Goal: Transaction & Acquisition: Subscribe to service/newsletter

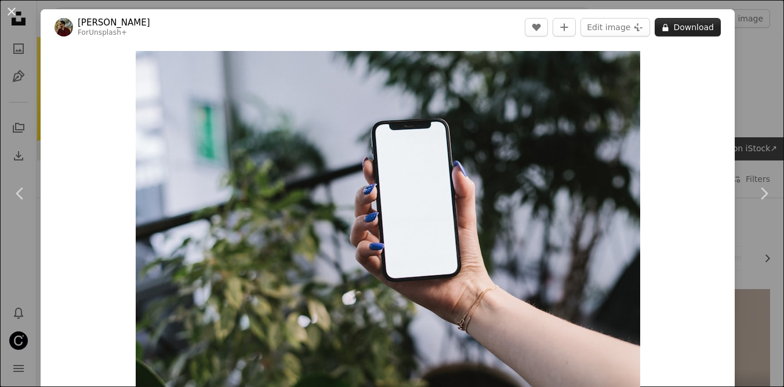
scroll to position [4922, 0]
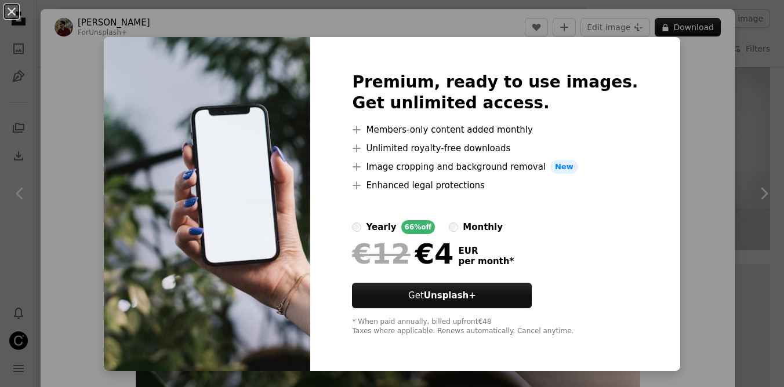
click at [664, 112] on div "An X shape Premium, ready to use images. Get unlimited access. A plus sign Memb…" at bounding box center [392, 193] width 784 height 387
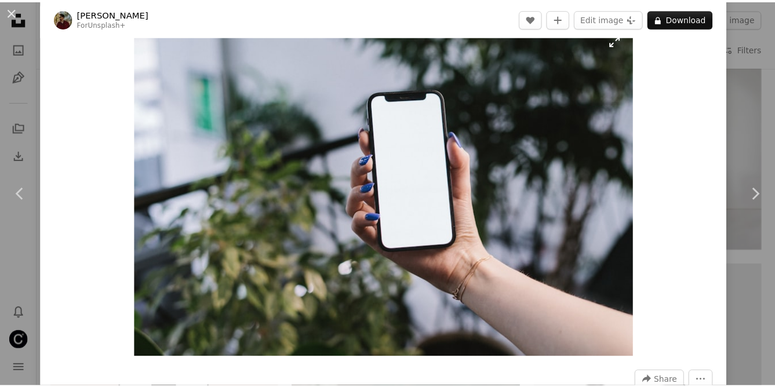
scroll to position [15, 0]
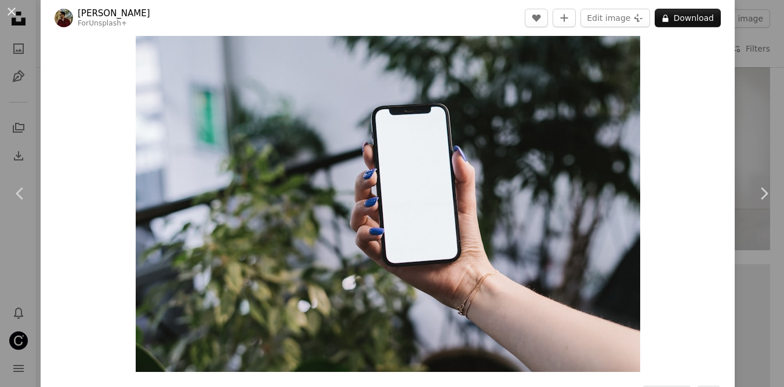
click at [753, 74] on div "An X shape Chevron left Chevron right [PERSON_NAME] For Unsplash+ A heart A plu…" at bounding box center [392, 193] width 784 height 387
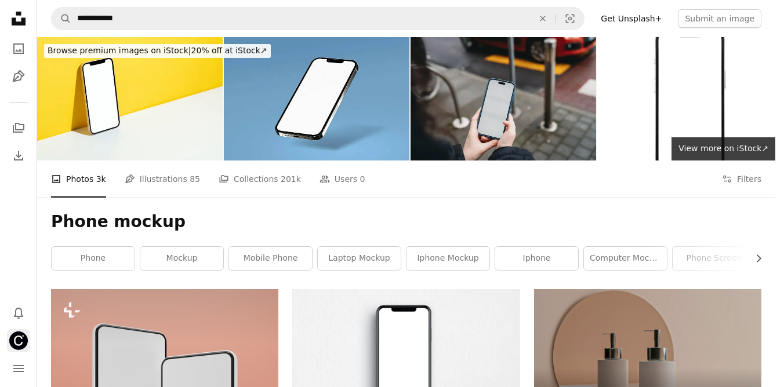
click at [21, 335] on img "Profile" at bounding box center [18, 341] width 19 height 19
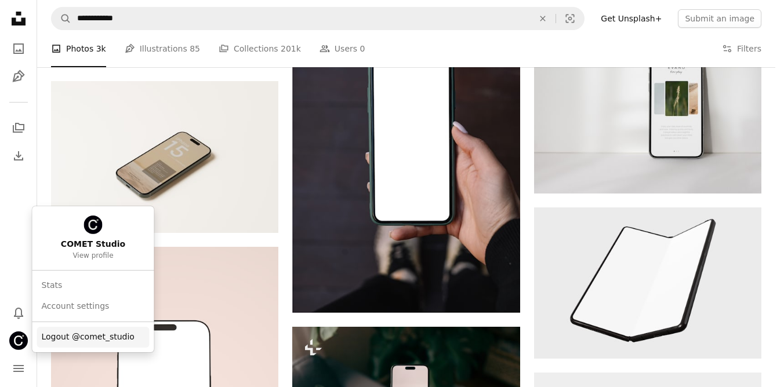
click at [88, 334] on span "Logout @comet_studio" at bounding box center [88, 338] width 93 height 12
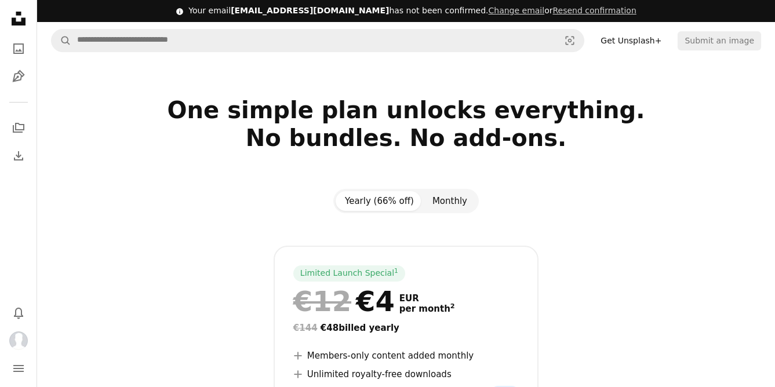
click at [438, 201] on button "Monthly" at bounding box center [449, 201] width 53 height 20
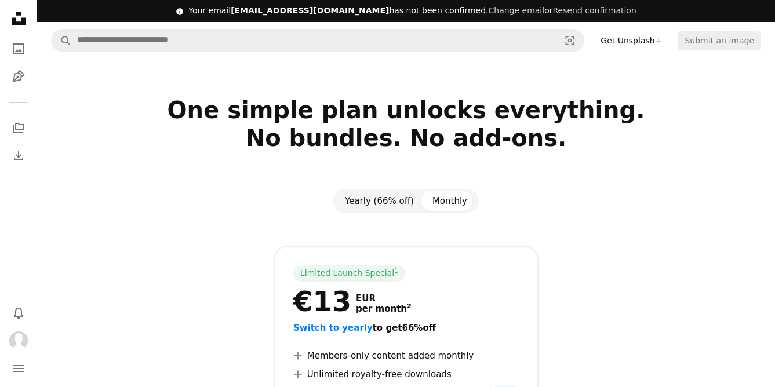
click at [405, 197] on button "Yearly (66% off)" at bounding box center [380, 201] width 88 height 20
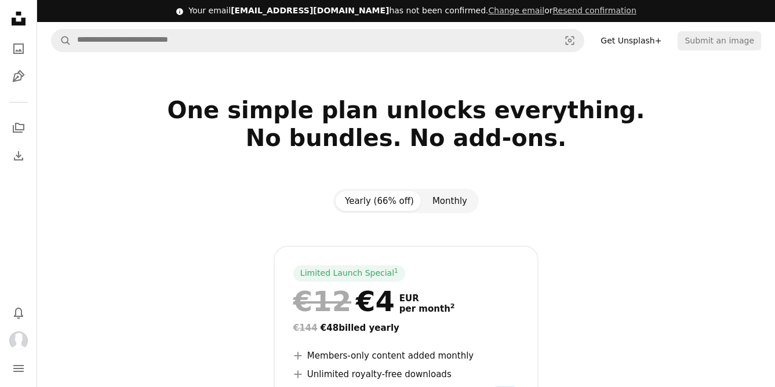
click at [440, 201] on button "Monthly" at bounding box center [449, 201] width 53 height 20
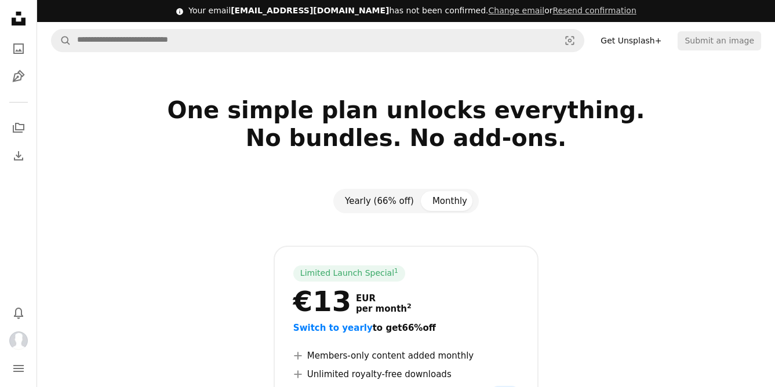
click at [394, 204] on button "Yearly (66% off)" at bounding box center [380, 201] width 88 height 20
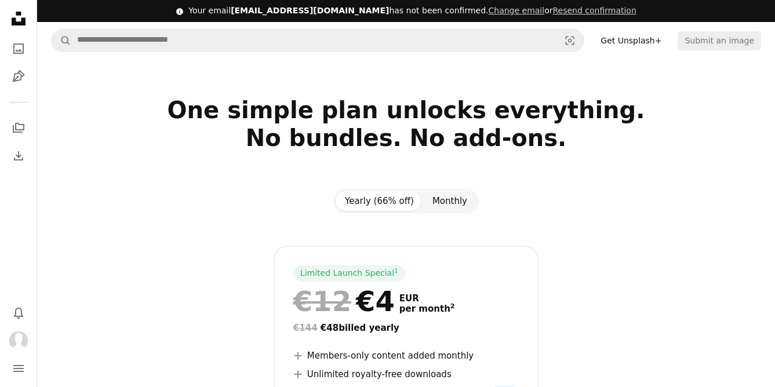
click at [452, 204] on button "Monthly" at bounding box center [449, 201] width 53 height 20
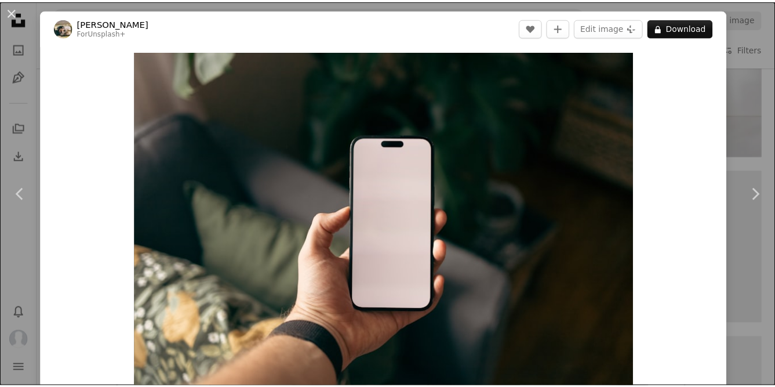
scroll to position [51, 0]
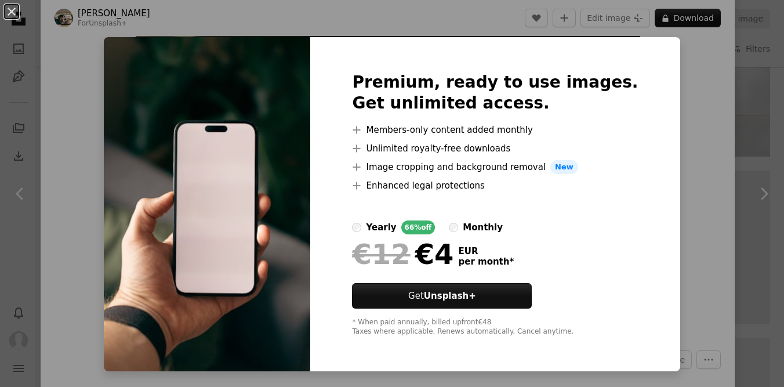
click at [732, 108] on div "An X shape Premium, ready to use images. Get unlimited access. A plus sign Memb…" at bounding box center [392, 193] width 784 height 387
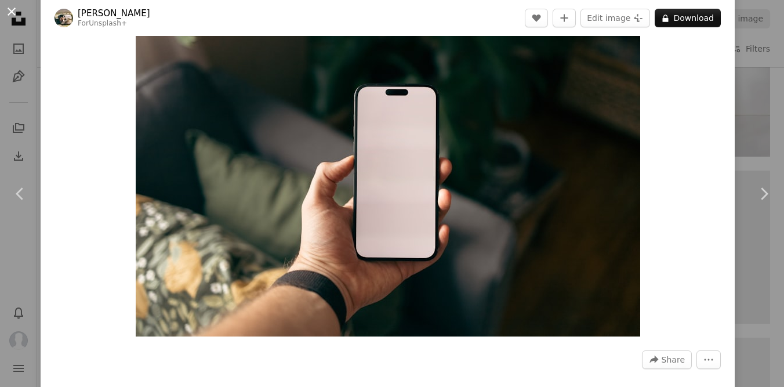
click at [17, 13] on button "An X shape" at bounding box center [12, 12] width 14 height 14
